Goal: Task Accomplishment & Management: Use online tool/utility

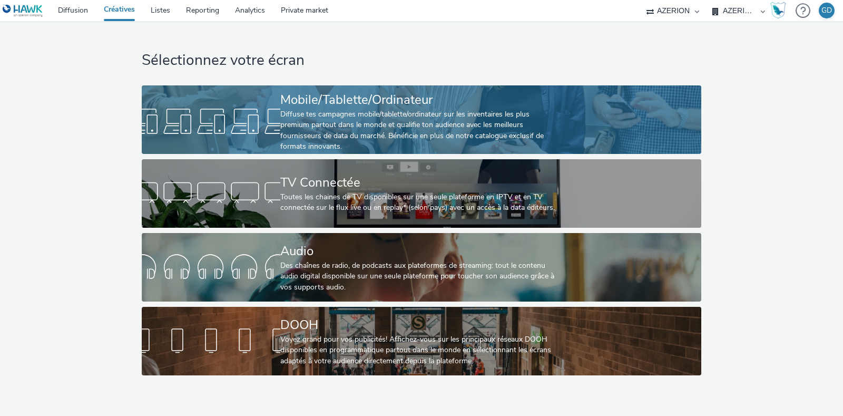
click at [312, 126] on div "Diffuse tes campagnes mobile/tablette/ordinateur sur les inventaires les plus p…" at bounding box center [419, 130] width 278 height 43
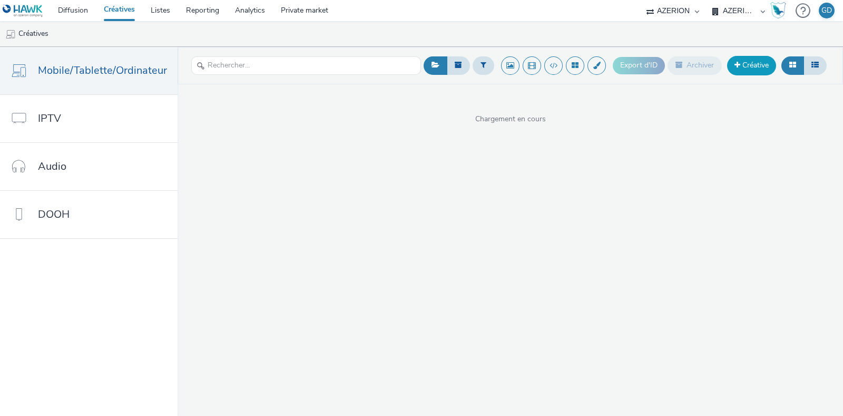
click at [746, 67] on link "Créative" at bounding box center [751, 65] width 49 height 19
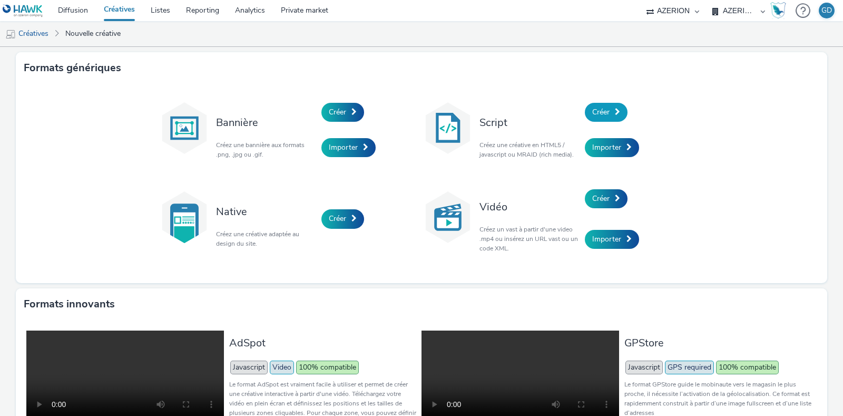
click at [593, 110] on span "Créer" at bounding box center [600, 112] width 17 height 10
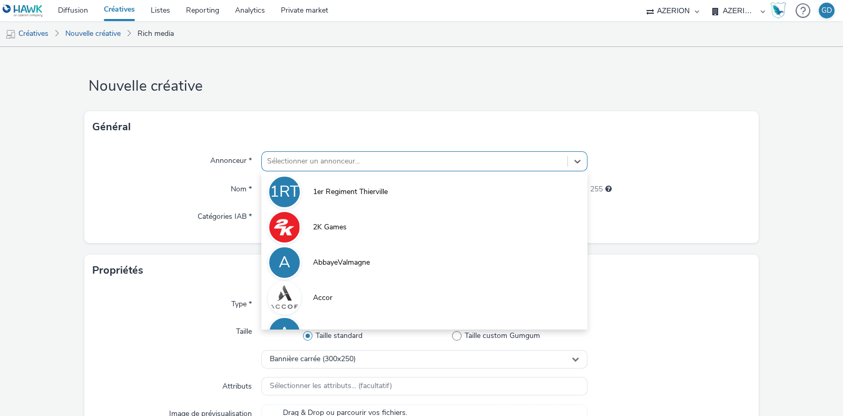
click at [398, 154] on div "Sélectionner un annonceur..." at bounding box center [415, 161] width 306 height 17
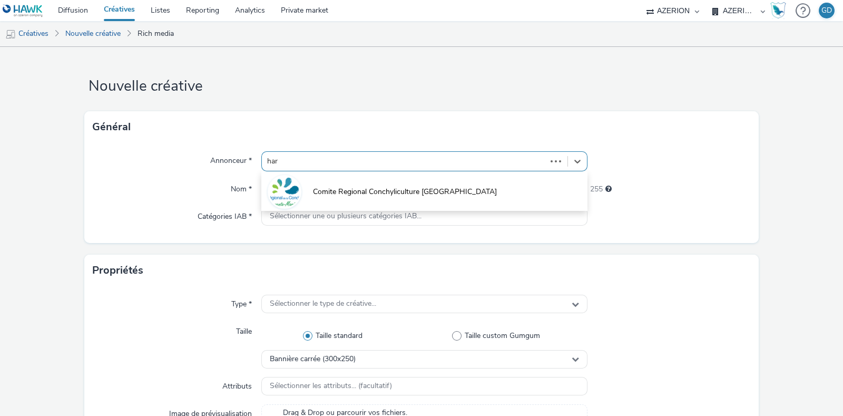
type input "harm"
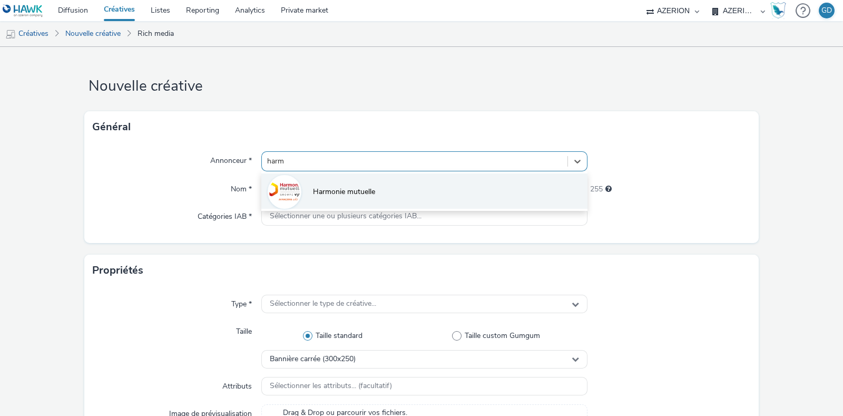
click at [336, 187] on span "Harmonie mutuelle" at bounding box center [344, 192] width 62 height 11
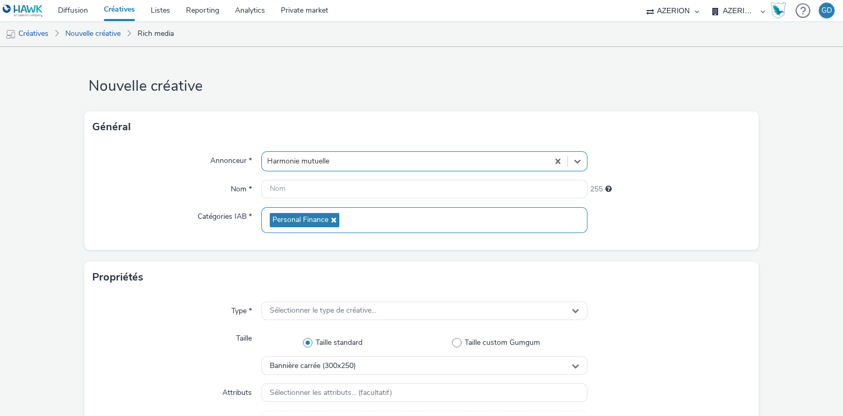
scroll to position [395, 0]
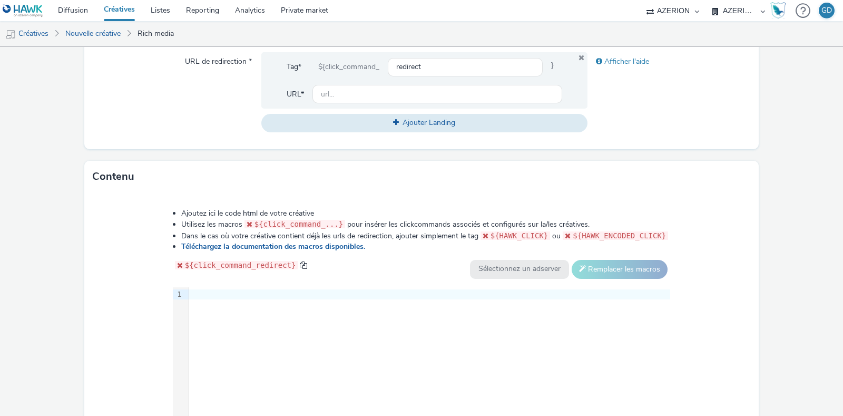
click at [335, 312] on div "9 1 ›" at bounding box center [422, 366] width 498 height 158
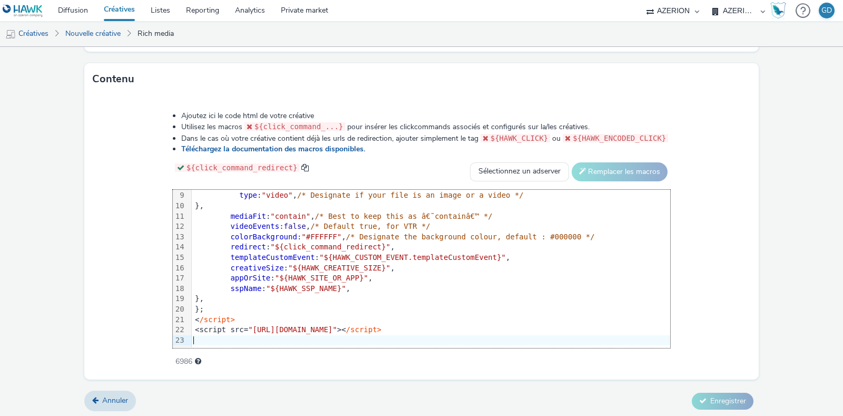
scroll to position [493, 0]
click at [288, 335] on div at bounding box center [431, 340] width 478 height 11
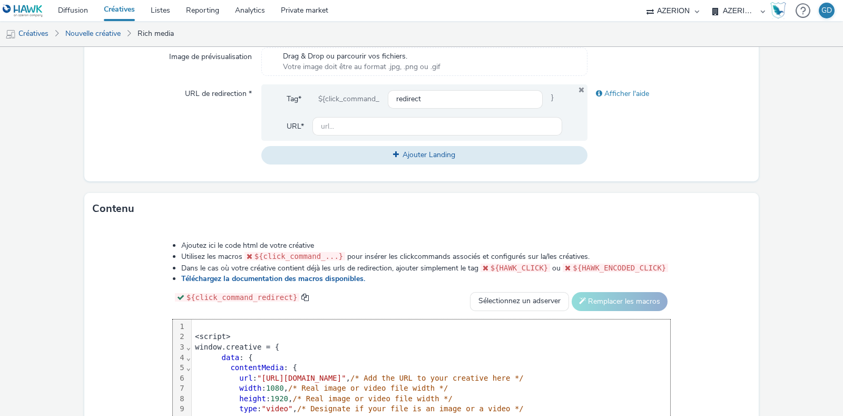
scroll to position [362, 0]
click at [192, 329] on div at bounding box center [492, 328] width 601 height 11
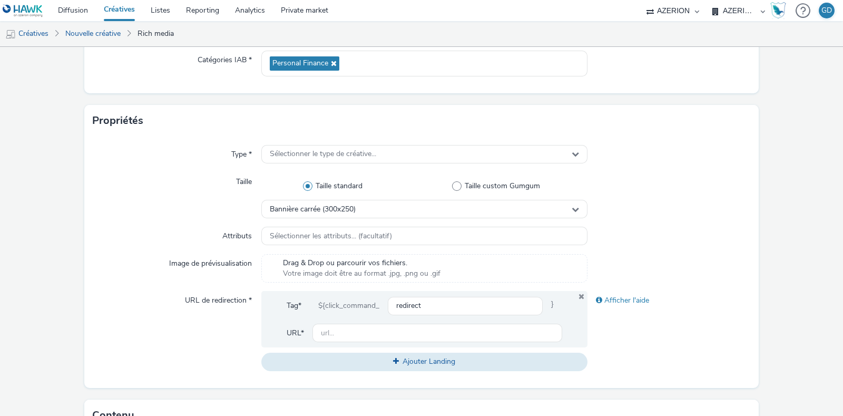
scroll to position [154, 0]
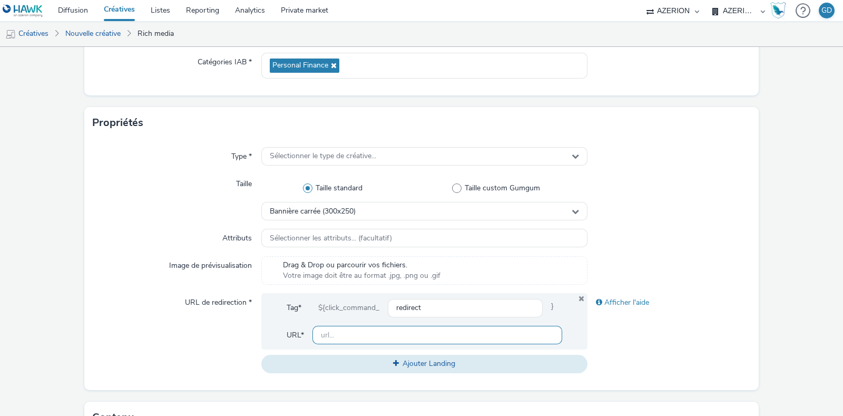
click at [341, 334] on input "text" at bounding box center [437, 335] width 250 height 18
paste input "[URL][DOMAIN_NAME]"
type input "[URL][DOMAIN_NAME]"
click at [326, 203] on div "Bannière carrée (300x250)" at bounding box center [424, 211] width 326 height 18
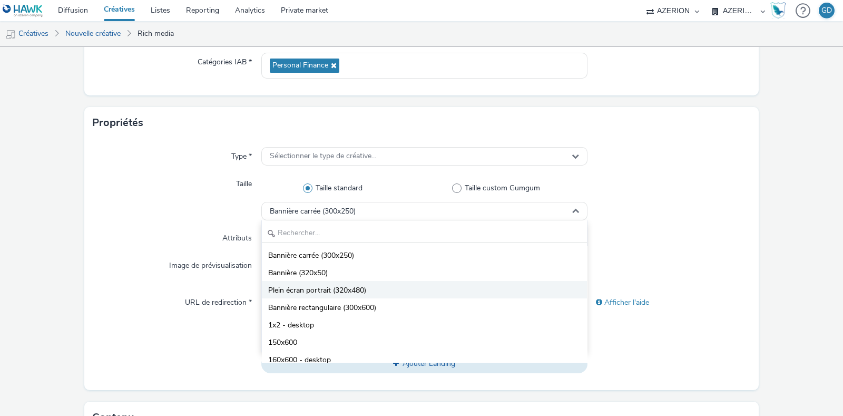
click at [392, 288] on li "Plein écran portrait (320x480)" at bounding box center [424, 289] width 325 height 17
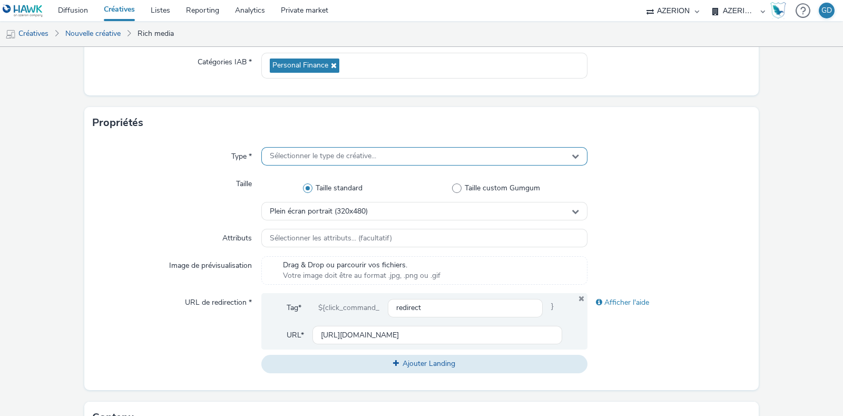
click at [326, 153] on span "Sélectionner le type de créative..." at bounding box center [323, 156] width 106 height 9
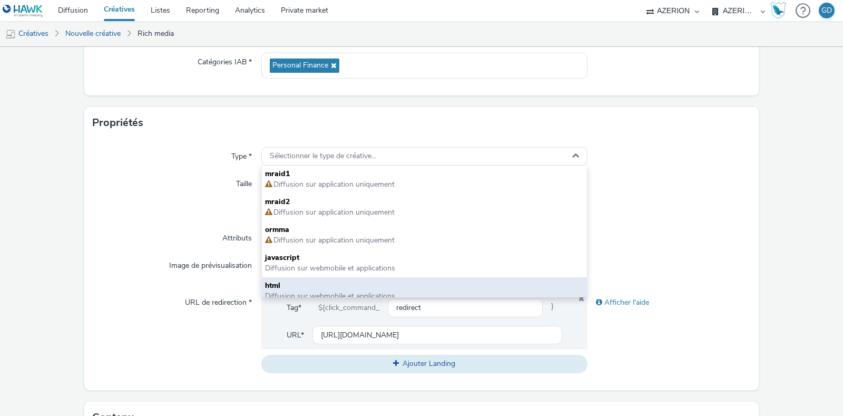
click at [314, 279] on div "html Diffusion sur webmobile et applications" at bounding box center [424, 291] width 325 height 28
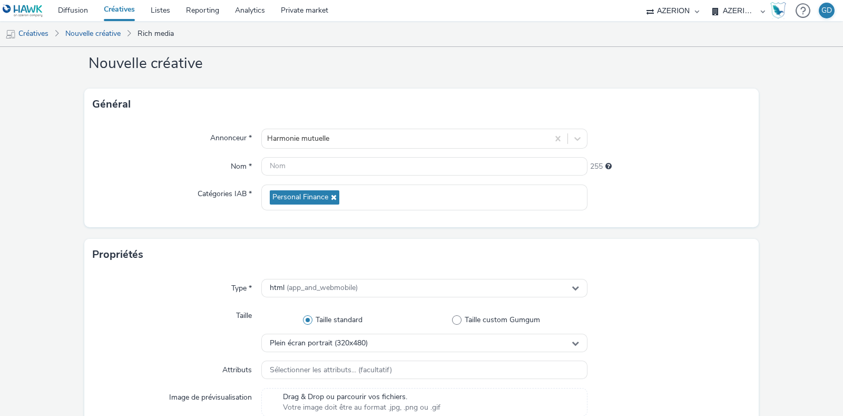
scroll to position [0, 0]
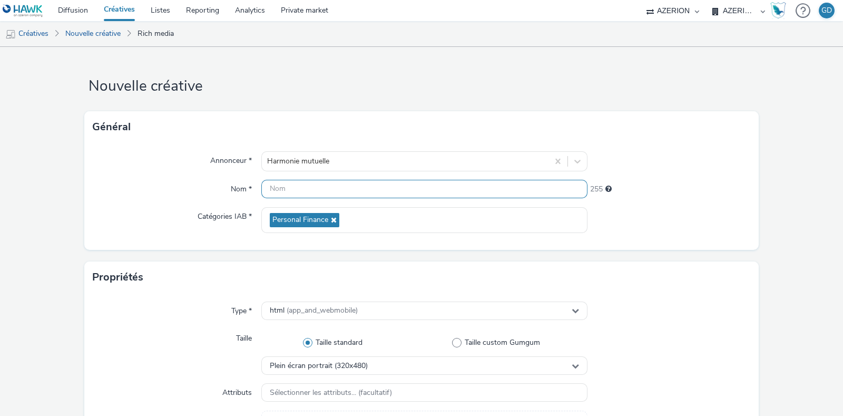
click at [364, 182] on input "text" at bounding box center [424, 189] width 326 height 18
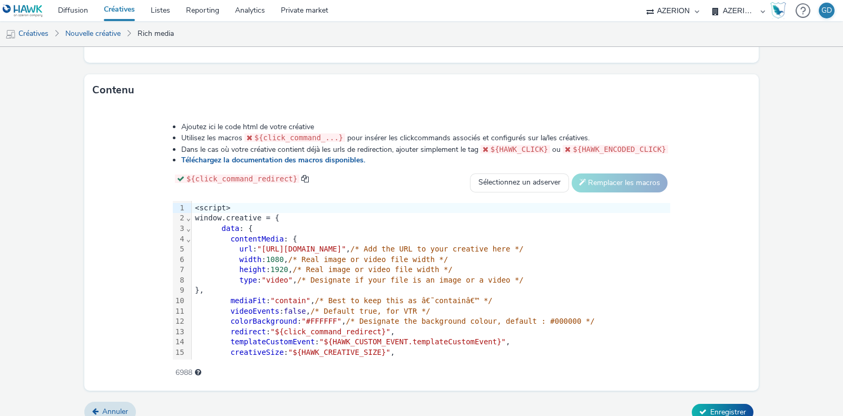
scroll to position [493, 0]
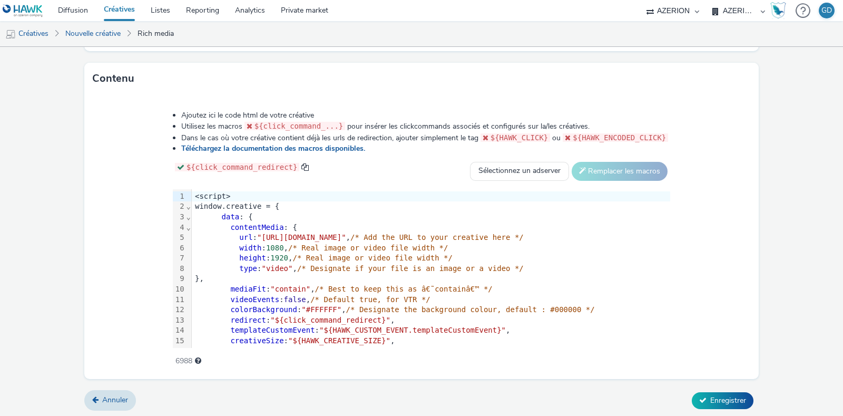
type input "Inter_HarmonieMutuelle_Fecamp"
click at [726, 395] on span "Enregistrer" at bounding box center [728, 400] width 36 height 10
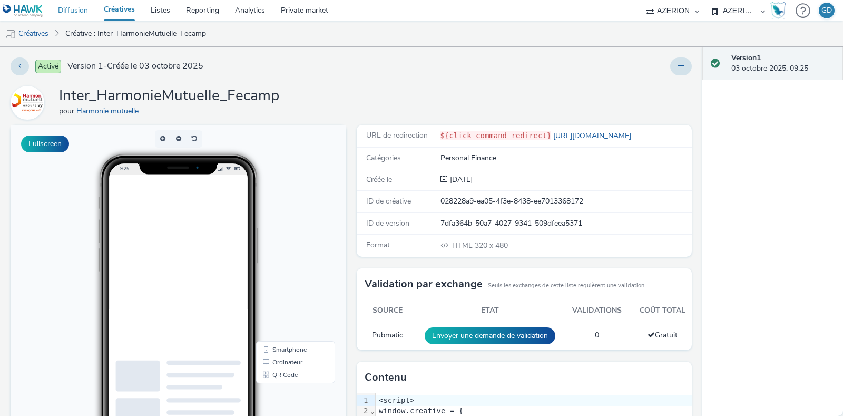
click at [84, 11] on link "Diffusion" at bounding box center [73, 10] width 46 height 21
